Goal: Navigation & Orientation: Find specific page/section

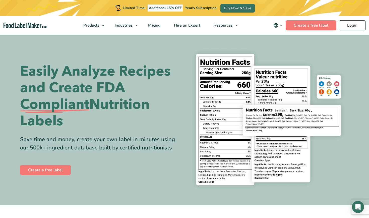
drag, startPoint x: 288, startPoint y: 165, endPoint x: 290, endPoint y: 161, distance: 4.7
click at [349, 149] on div "Easily Analyze Recipes and Create FDA Compliant Nutrition Labels Save time and …" at bounding box center [184, 119] width 336 height 147
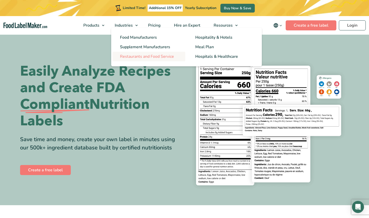
click at [156, 57] on span "Restaurants and Food Service" at bounding box center [147, 57] width 54 height 6
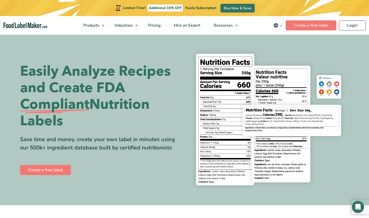
click at [23, 25] on img "main navigation" at bounding box center [26, 26] width 44 height 6
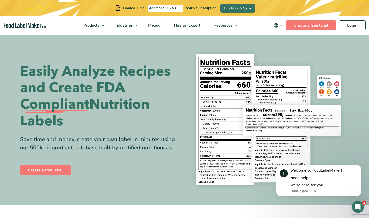
drag, startPoint x: 6, startPoint y: 24, endPoint x: 24, endPoint y: 28, distance: 19.0
drag, startPoint x: 29, startPoint y: 24, endPoint x: 3, endPoint y: 32, distance: 26.7
click at [59, 22] on nav "Products Food Nutrition Labelling Supplements Formulation & Labelling Industrie…" at bounding box center [184, 25] width 369 height 19
drag, startPoint x: 4, startPoint y: 26, endPoint x: 42, endPoint y: 28, distance: 38.4
click at [51, 26] on nav "Products Food Nutrition Labelling Supplements Formulation & Labelling Industrie…" at bounding box center [184, 25] width 369 height 19
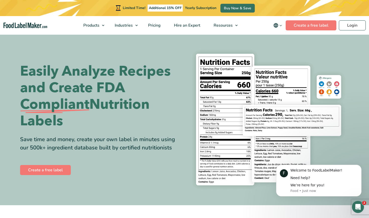
drag, startPoint x: 40, startPoint y: 27, endPoint x: 10, endPoint y: 25, distance: 30.7
click at [24, 23] on img "main navigation" at bounding box center [26, 26] width 44 height 6
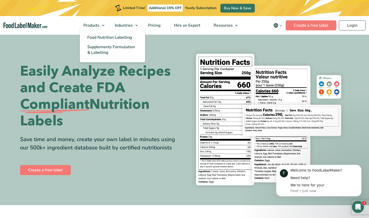
click at [98, 29] on ul "Food Nutrition Labelling Supplements Formulation & Labelling" at bounding box center [112, 45] width 65 height 35
click at [105, 26] on link "Products" at bounding box center [92, 25] width 30 height 19
click at [104, 25] on link "Products" at bounding box center [92, 25] width 30 height 19
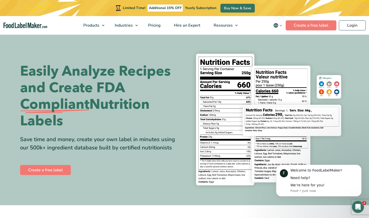
click at [14, 25] on img "main navigation" at bounding box center [26, 26] width 44 height 6
